Goal: Register for event/course

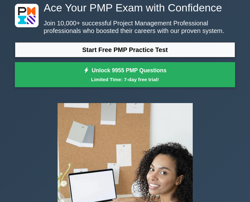
click at [185, 48] on link "Start Free PMP Practice Test" at bounding box center [125, 49] width 220 height 15
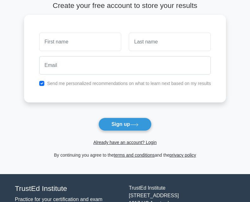
scroll to position [74, 0]
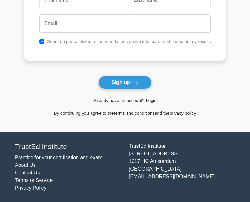
click at [105, 101] on link "Already have an account? Login" at bounding box center [124, 100] width 63 height 5
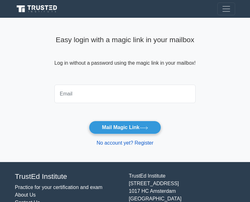
click at [108, 142] on link "No account yet? Register" at bounding box center [125, 142] width 57 height 5
